Goal: Task Accomplishment & Management: Use online tool/utility

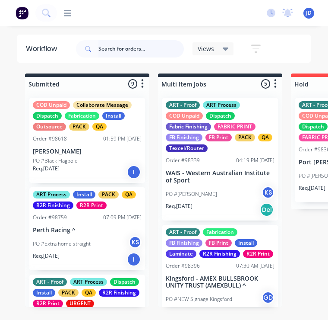
click at [148, 57] on input "text" at bounding box center [142, 48] width 86 height 17
type input "[MEDICAL_DATA]"
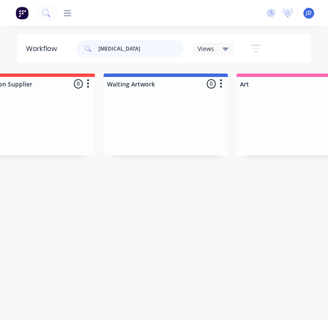
scroll to position [0, 587]
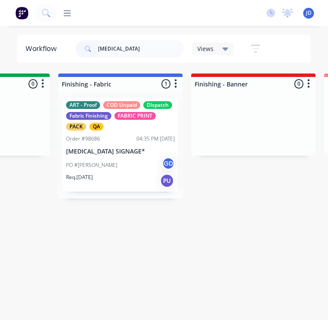
click at [132, 164] on div "PO #[PERSON_NAME]" at bounding box center [121, 165] width 109 height 16
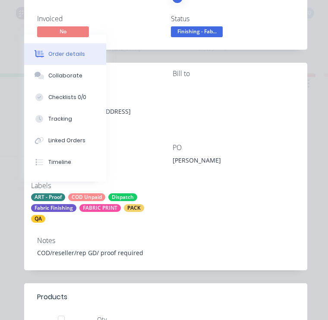
scroll to position [124, 0]
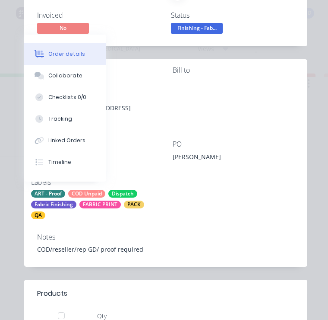
click at [83, 78] on button "Collaborate" at bounding box center [65, 76] width 82 height 22
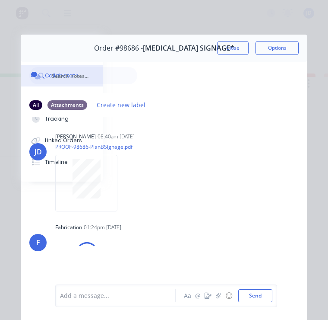
click at [101, 295] on div at bounding box center [117, 295] width 115 height 9
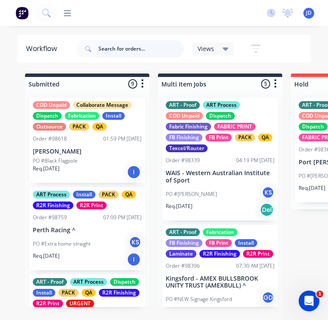
click at [127, 57] on input "text" at bounding box center [142, 48] width 86 height 17
type input "[MEDICAL_DATA]"
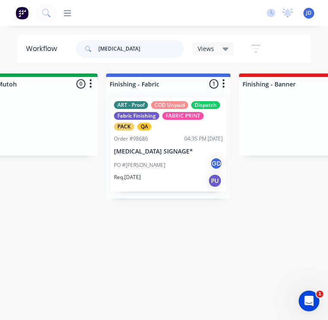
scroll to position [0, 1529]
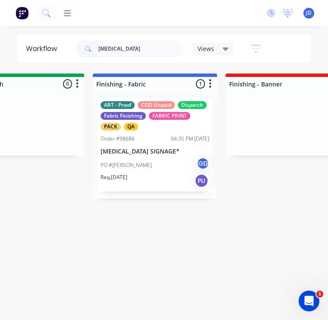
click at [202, 123] on div "ART - Proof COD Unpaid Dispatch Fabric Finishing FABRIC PRINT PACK QA" at bounding box center [155, 115] width 109 height 29
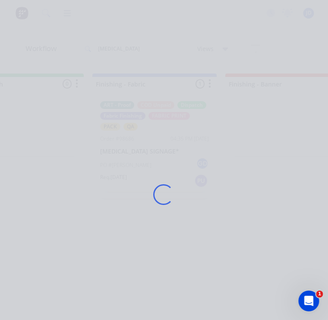
scroll to position [0, 1530]
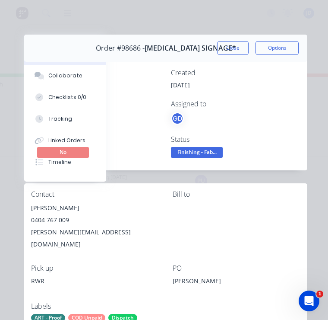
click at [209, 153] on span "Finishing - Fab..." at bounding box center [197, 152] width 52 height 11
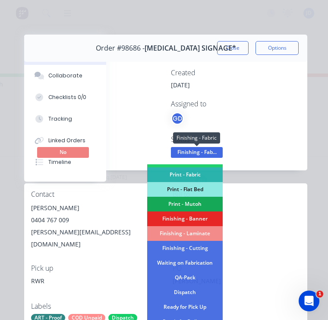
scroll to position [130, 0]
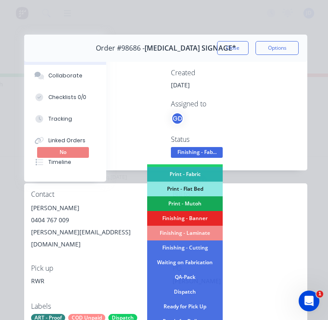
click at [198, 281] on div "QA-Pack" at bounding box center [185, 277] width 76 height 15
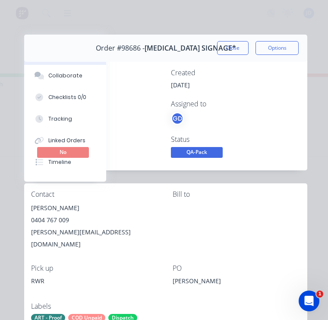
click at [233, 51] on button "Close" at bounding box center [233, 48] width 32 height 14
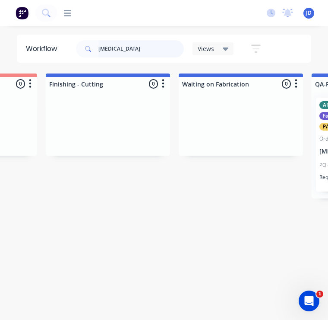
scroll to position [0, 1976]
